Goal: Task Accomplishment & Management: Complete application form

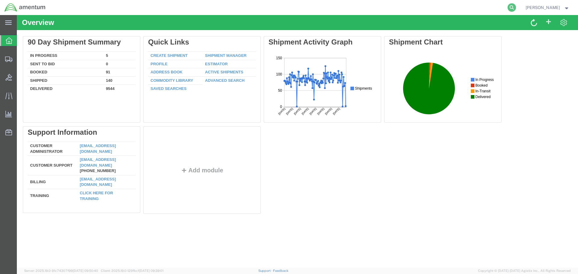
click at [516, 8] on icon at bounding box center [512, 7] width 8 height 8
click at [389, 9] on input "search" at bounding box center [416, 7] width 183 height 14
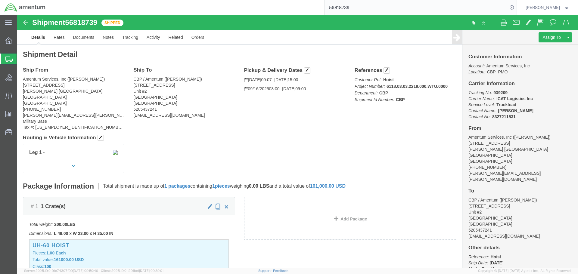
click at [377, 9] on input "56818739" at bounding box center [416, 7] width 183 height 14
type input "56823334"
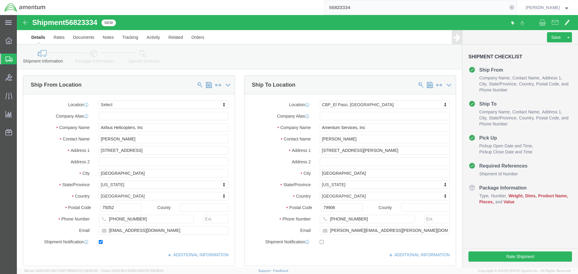
select select
select select "49831"
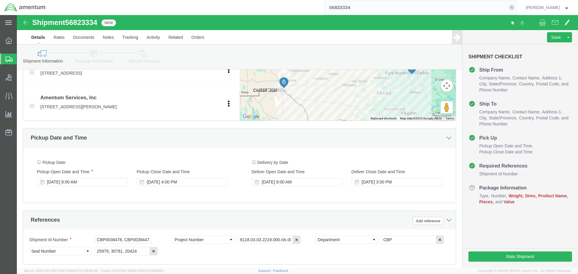
scroll to position [301, 0]
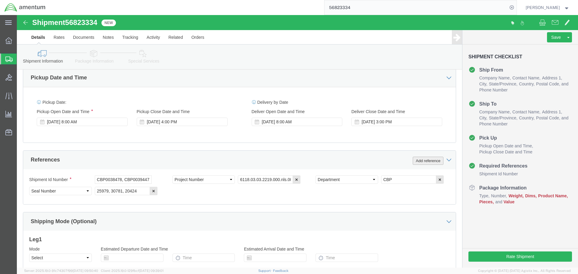
click button "Add reference"
drag, startPoint x: 403, startPoint y: 145, endPoint x: 397, endPoint y: 148, distance: 7.0
click button "Add reference"
click select "Select Account Type Activity ID Airline Appointment Number ASN Batch Request # …"
select select "DELNUM"
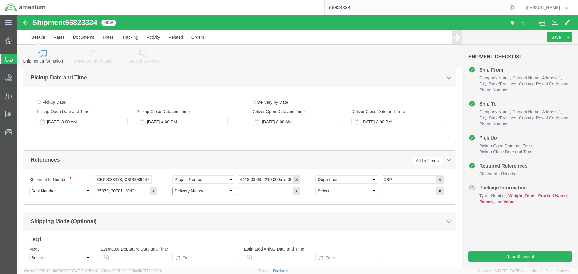
click select "Select Account Type Activity ID Airline Appointment Number ASN Batch Request # …"
select select "PICKUPNUM"
click select "Select Account Type Activity ID Airline Appointment Number ASN Batch Request # …"
click input "text"
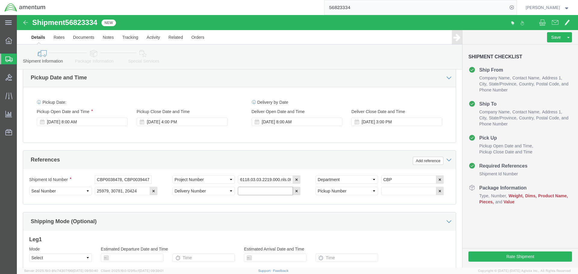
paste input "855775865"
click input "855775865,"
paste input "855775878"
click input "855775865, 855775878,"
paste input "855775890"
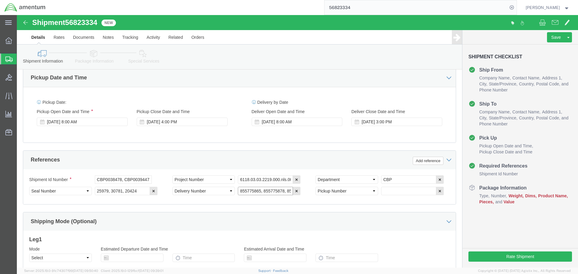
scroll to position [0, 18]
click input "855775865, 855775878, 855775890"
drag, startPoint x: 272, startPoint y: 177, endPoint x: 209, endPoint y: 179, distance: 62.7
click div "Select Account Type Activity ID Airline Appointment Number ASN Batch Request # …"
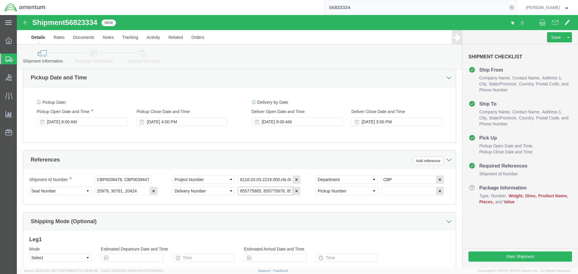
type input "855775865, 855775878, 855775890"
click input "text"
paste input "855775865, 855775878, 855775890"
type input "855775865, 855775878, 855775890"
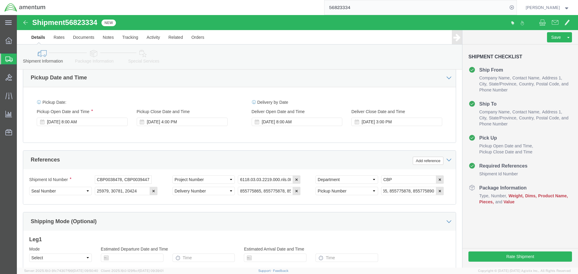
click div "Ship From Location Location My Profile Location [PHONE_NUMBER] [PHONE_NUMBER] […"
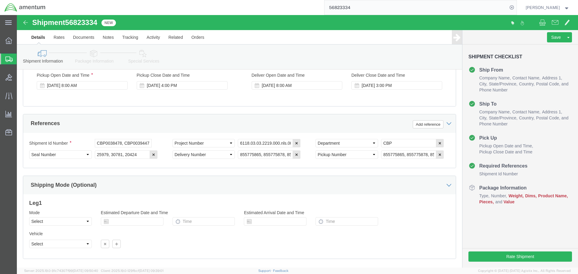
scroll to position [371, 0]
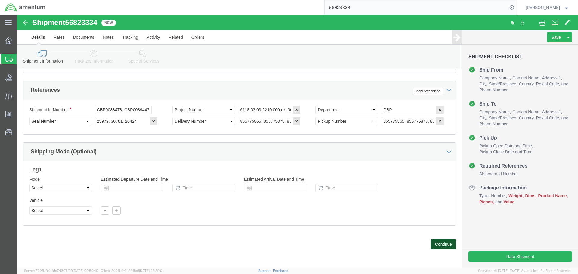
click button "Continue"
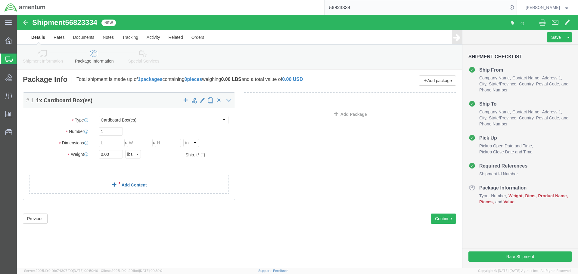
click link "Add Content"
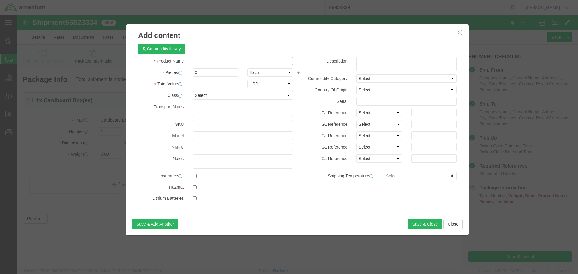
click input "text"
type input "main rotor blade"
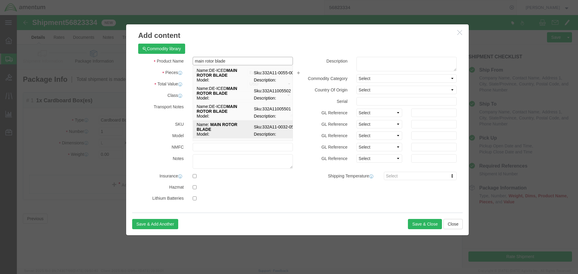
click strong "MAIN ROTOR BLADE"
select select "USD"
type input "MAIN ROTOR BLADE"
type input "332A11-0032-05"
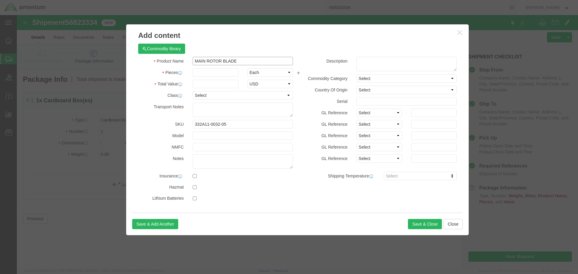
type input "MAIN ROTOR BLADE"
click input "332A11-0032-05"
type input "332A11-0032-04"
click input "text"
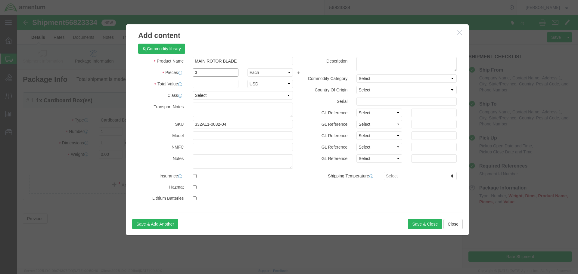
type input "3"
type input "360000"
click select "Select 50 55 60 65 70 85 92.5 100 125 175 250 300 400"
select select "92.5"
click select "Select 50 55 60 65 70 85 92.5 100 125 175 250 300 400"
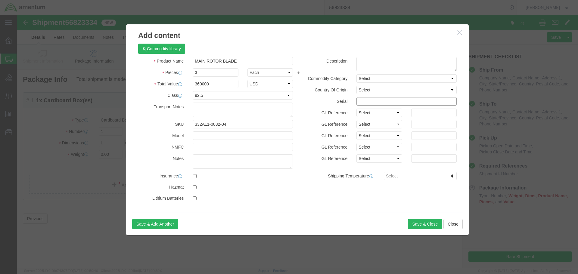
paste input "855775865, 855775878, 855775890"
type input "855775865, 855775878, 855775890"
click input "checkbox"
checkbox input "true"
click button "Save & Close"
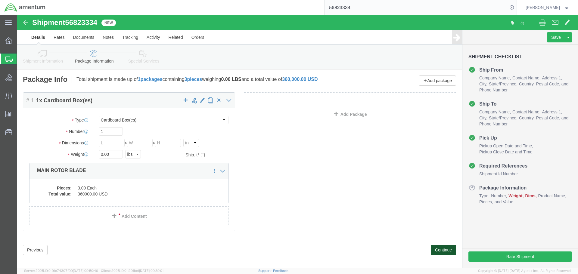
drag, startPoint x: 419, startPoint y: 231, endPoint x: 347, endPoint y: 223, distance: 73.4
click button "Continue"
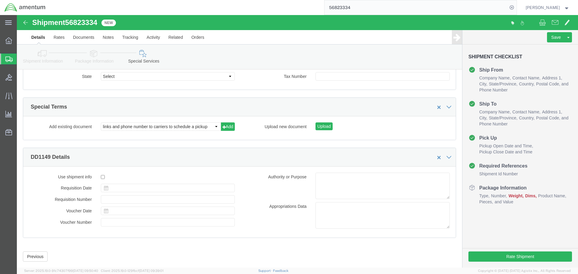
scroll to position [713, 0]
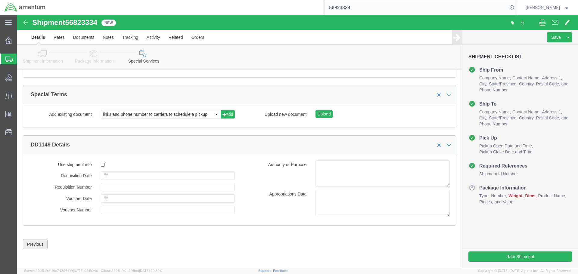
click button "Previous"
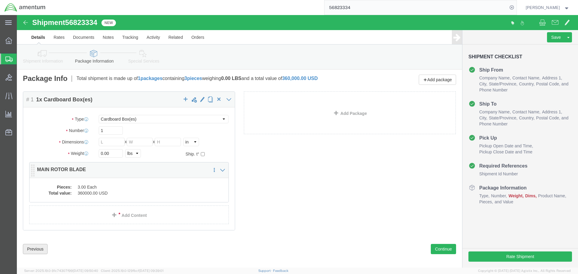
scroll to position [0, 0]
click input "text"
type input "192"
type input "20"
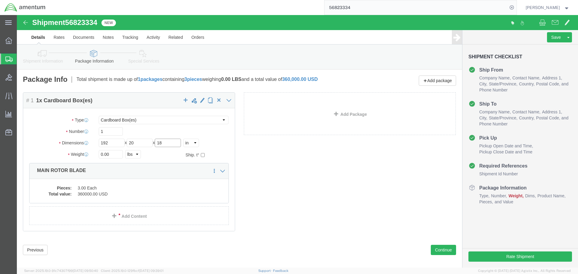
type input "18"
click input "0.00"
type input "0"
type input "456.00"
click button "Continue"
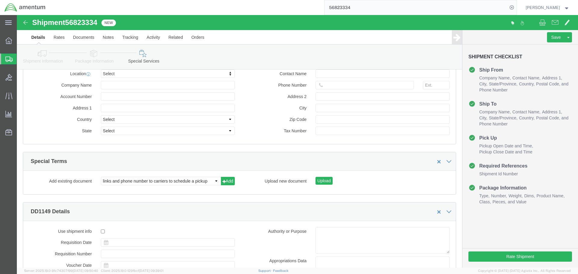
scroll to position [713, 0]
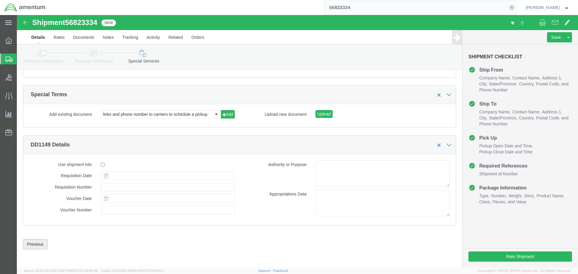
click button "Previous"
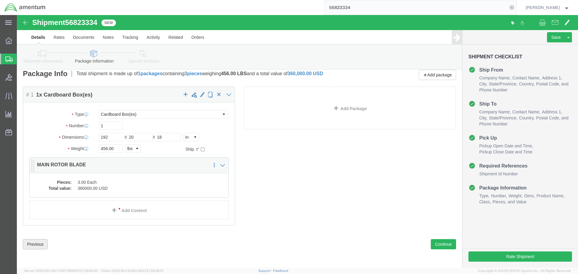
scroll to position [6, 0]
click button "Save"
click button "Previous"
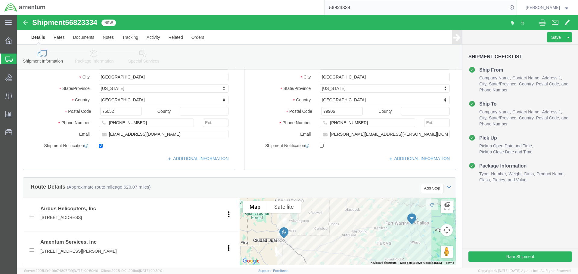
scroll to position [186, 0]
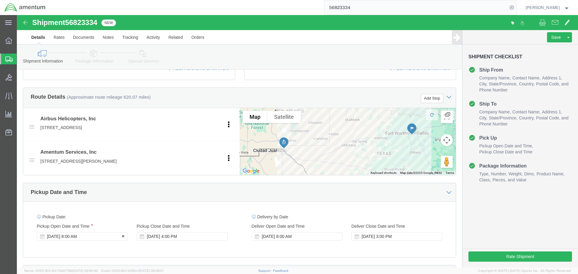
click div "[DATE] 8:00 AM"
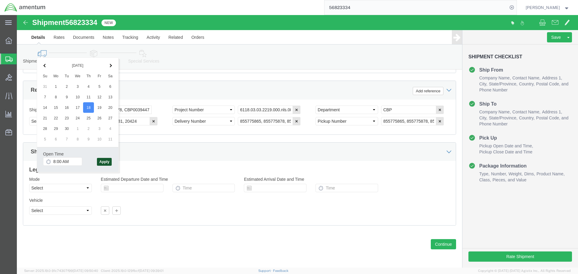
click button "Apply"
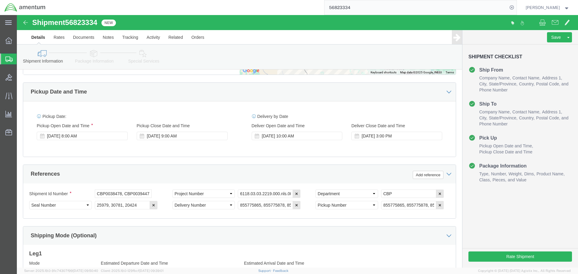
scroll to position [281, 0]
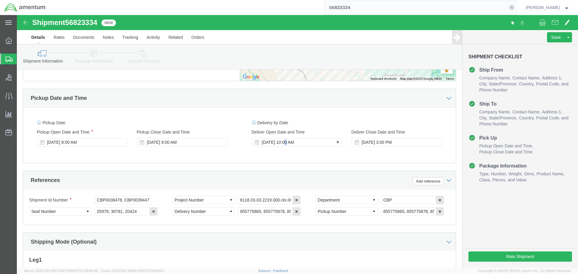
click div "[DATE] 10:00 AM"
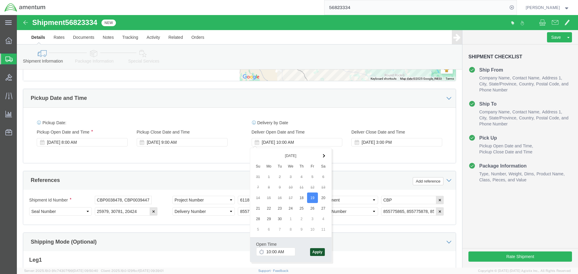
click button "Apply"
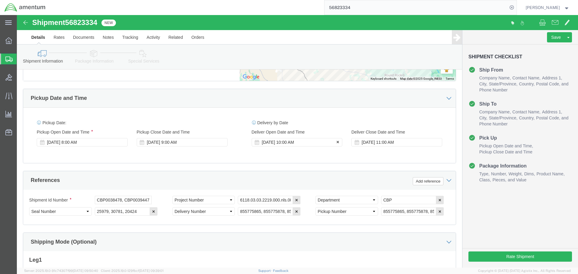
click div "[DATE] 10:00 AM"
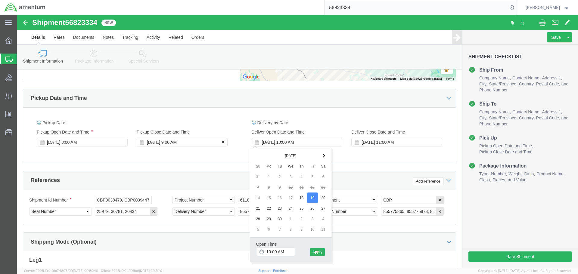
click div "[DATE] 9:00 AM"
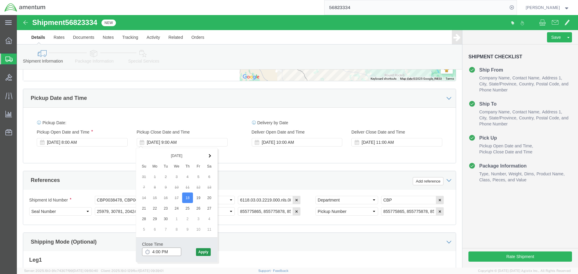
type input "4:00 PM"
click button "Apply"
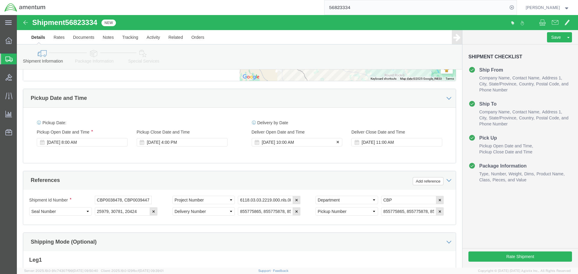
click div "[DATE] 10:00 AM"
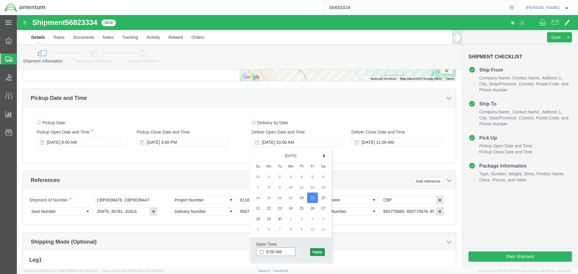
type input "8:00 AM"
click button "Apply"
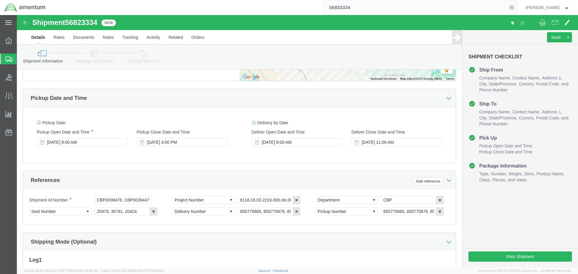
click div "[DATE] 11:00 AM"
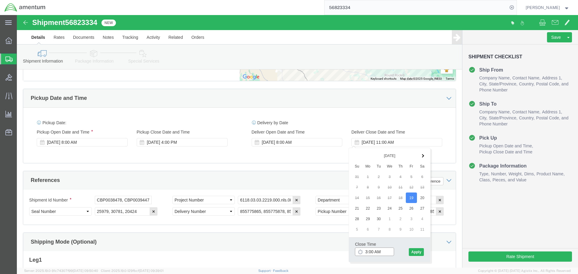
click input "3:00 AM"
type input "11:00 PM"
click button "Apply"
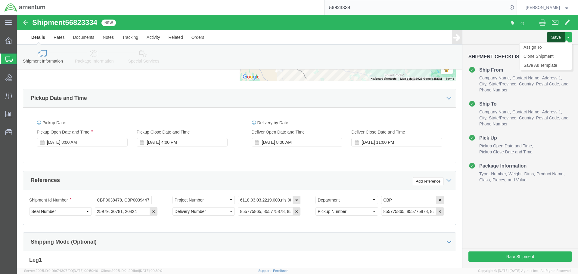
click button "Save"
